Goal: Find specific page/section

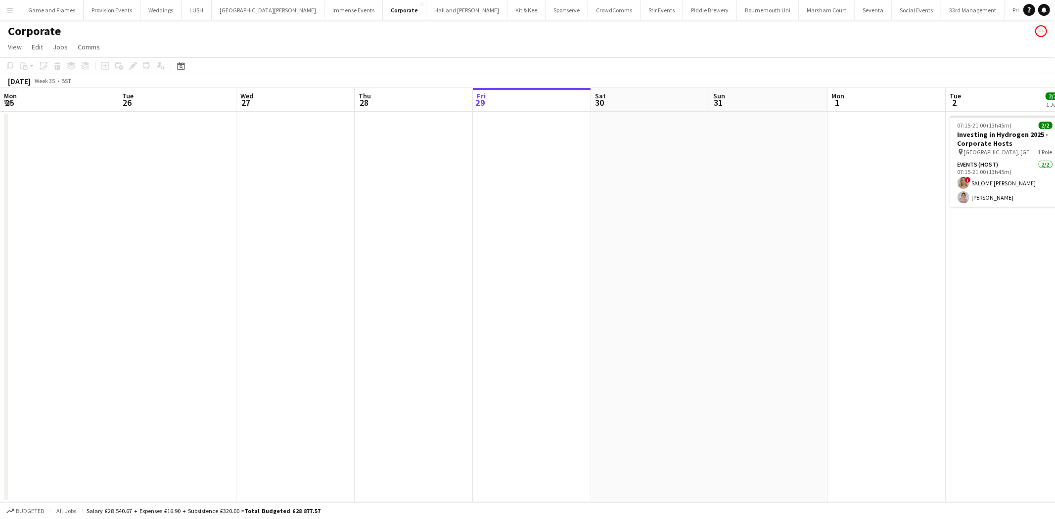
scroll to position [0, 236]
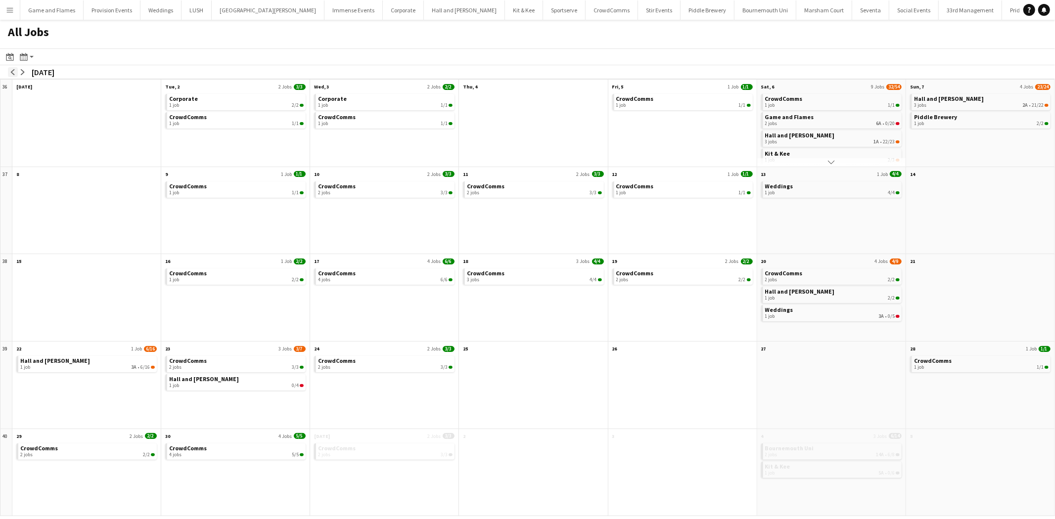
click at [12, 69] on app-icon "arrow-left" at bounding box center [13, 72] width 6 height 6
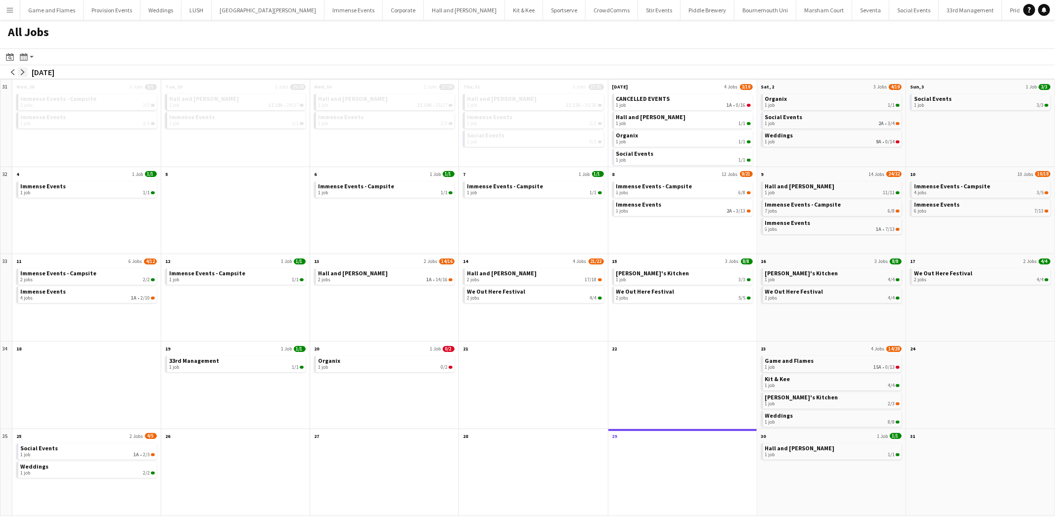
click at [23, 74] on app-icon "arrow-right" at bounding box center [23, 72] width 6 height 6
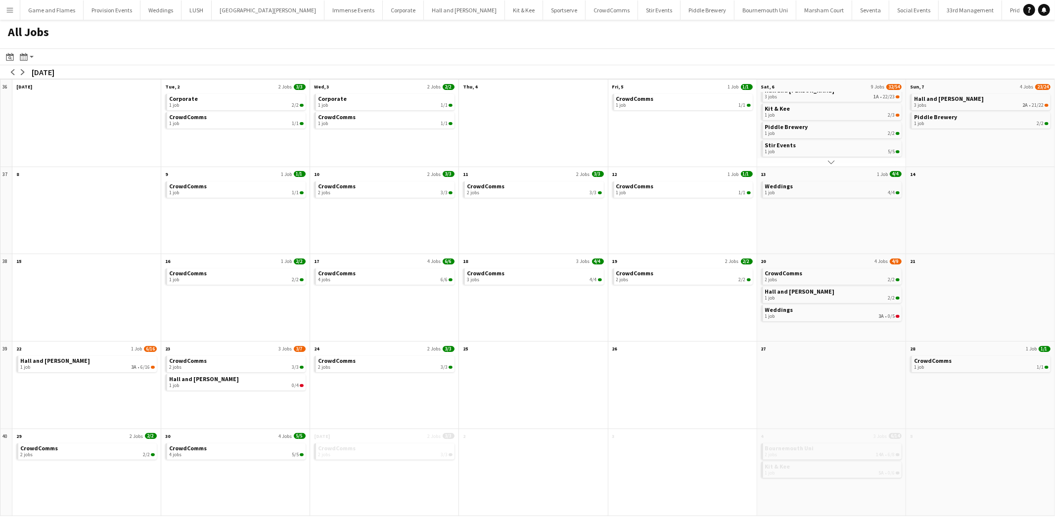
scroll to position [46, 0]
click at [855, 112] on div "1 job 2/3" at bounding box center [832, 114] width 134 height 6
click at [843, 120] on div "1 job 2/3" at bounding box center [832, 123] width 134 height 6
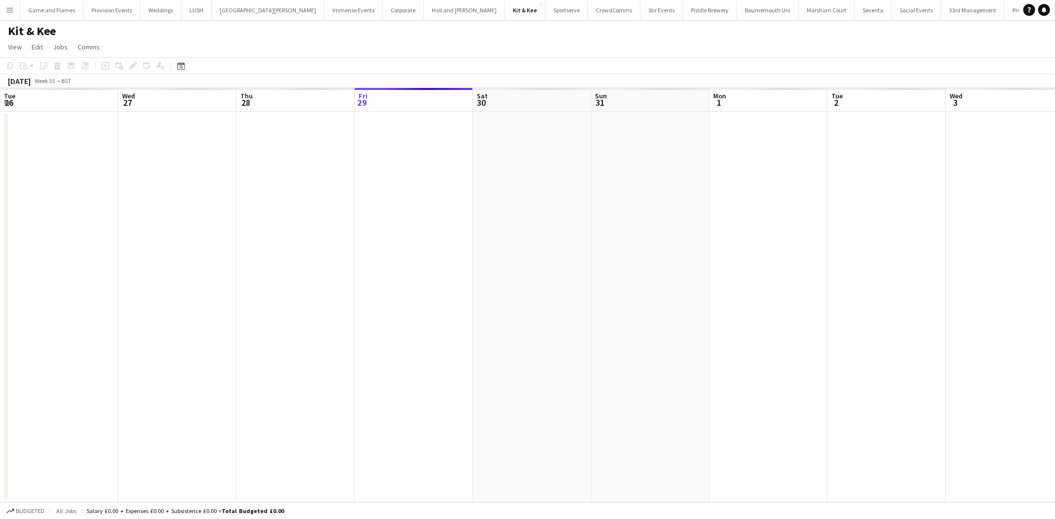
scroll to position [0, 236]
drag, startPoint x: 693, startPoint y: 211, endPoint x: 317, endPoint y: 228, distance: 376.1
click at [317, 228] on app-calendar-viewport "Tue 26 Wed 27 Thu 28 Fri 29 Sat 30 Sun 31 Mon 1 Tue 2 Wed 3 Thu 4 Fri 5 Sat 6 S…" at bounding box center [527, 295] width 1055 height 414
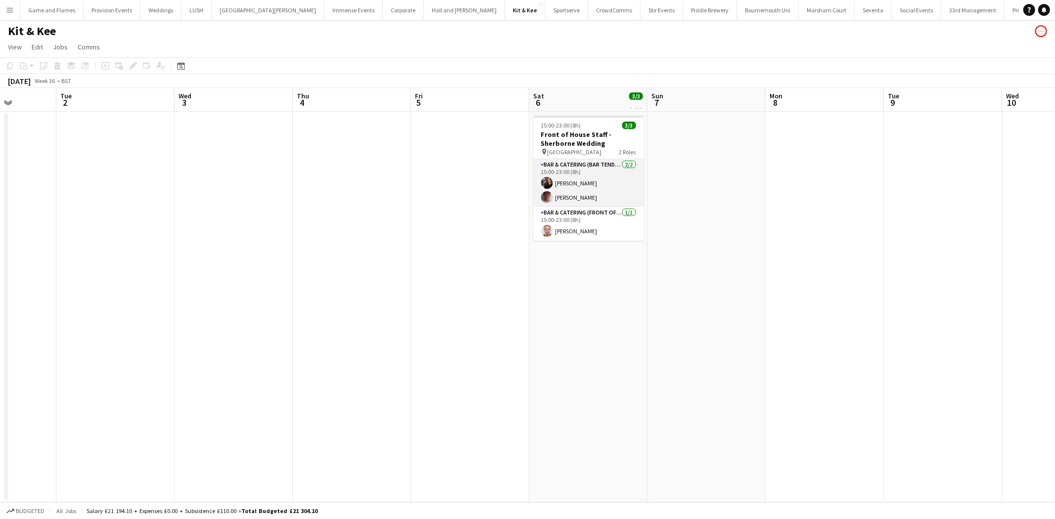
scroll to position [0, 0]
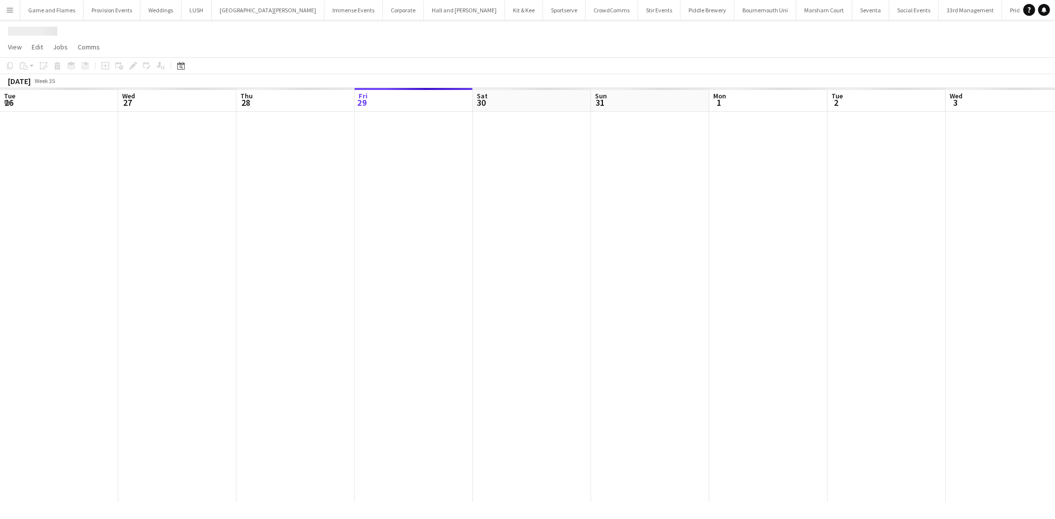
scroll to position [0, 236]
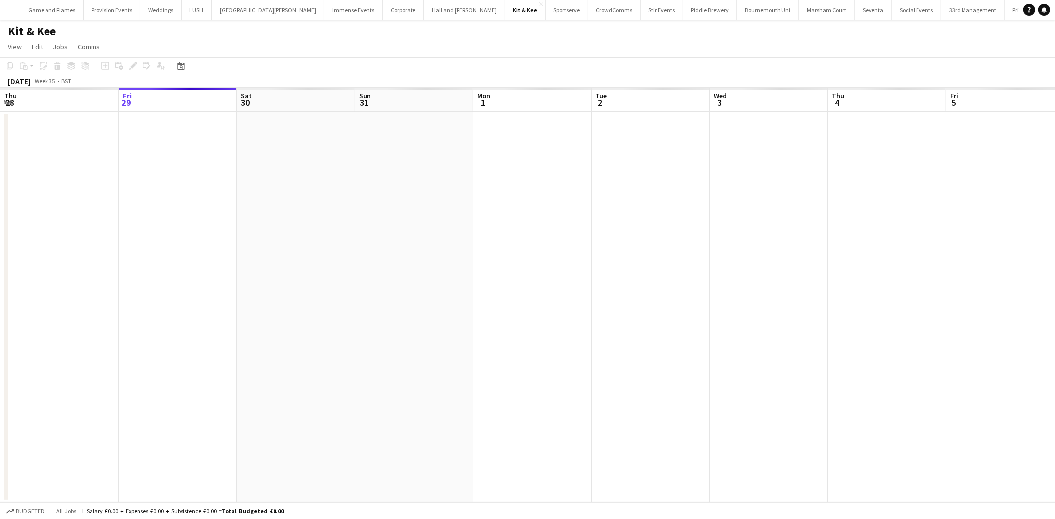
drag, startPoint x: 901, startPoint y: 185, endPoint x: 328, endPoint y: 175, distance: 572.6
click at [328, 175] on app-calendar-viewport "Tue 26 Wed 27 Thu 28 Fri 29 Sat 30 Sun 31 Mon 1 Tue 2 Wed 3 Thu 4 Fri 5 Sat 6 S…" at bounding box center [527, 295] width 1055 height 414
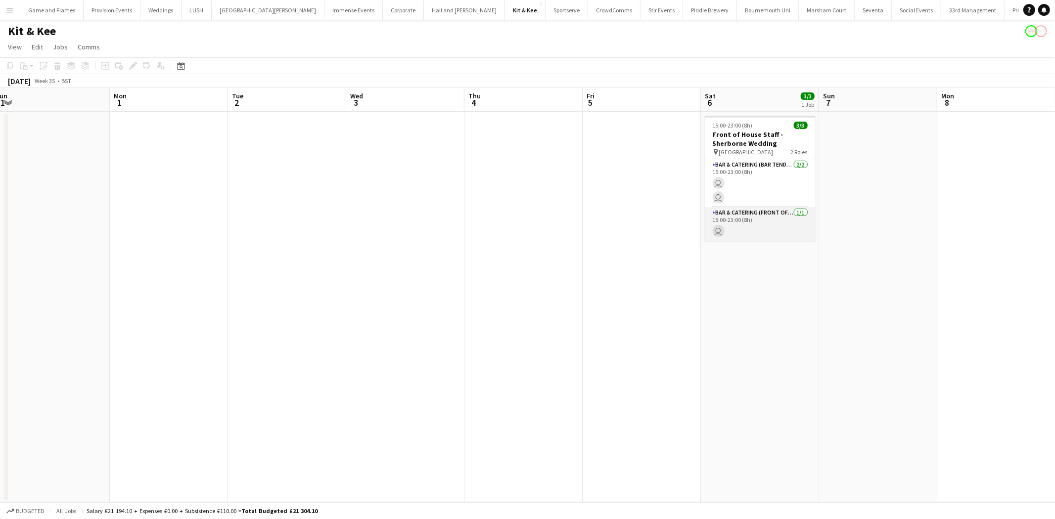
scroll to position [0, 0]
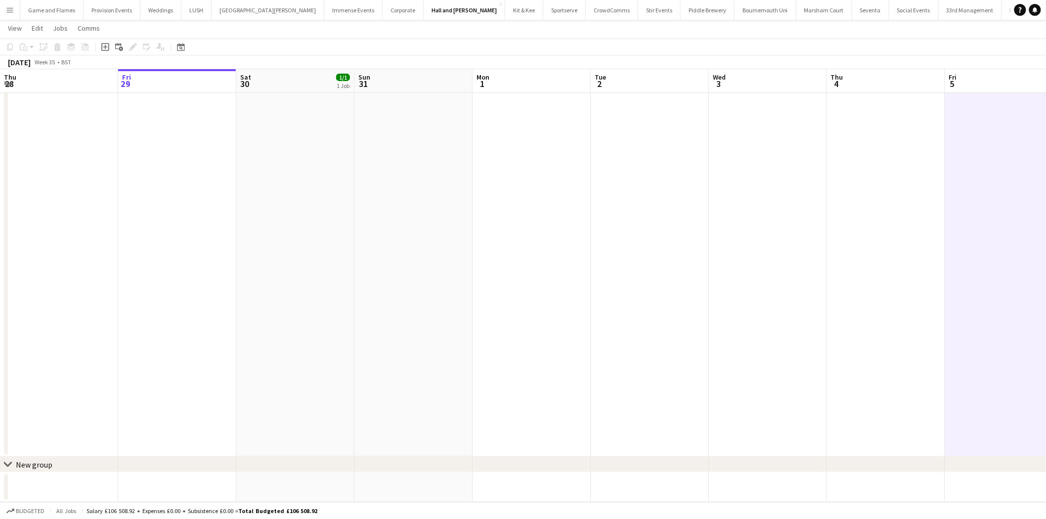
scroll to position [70, 0]
